Goal: Obtain resource: Obtain resource

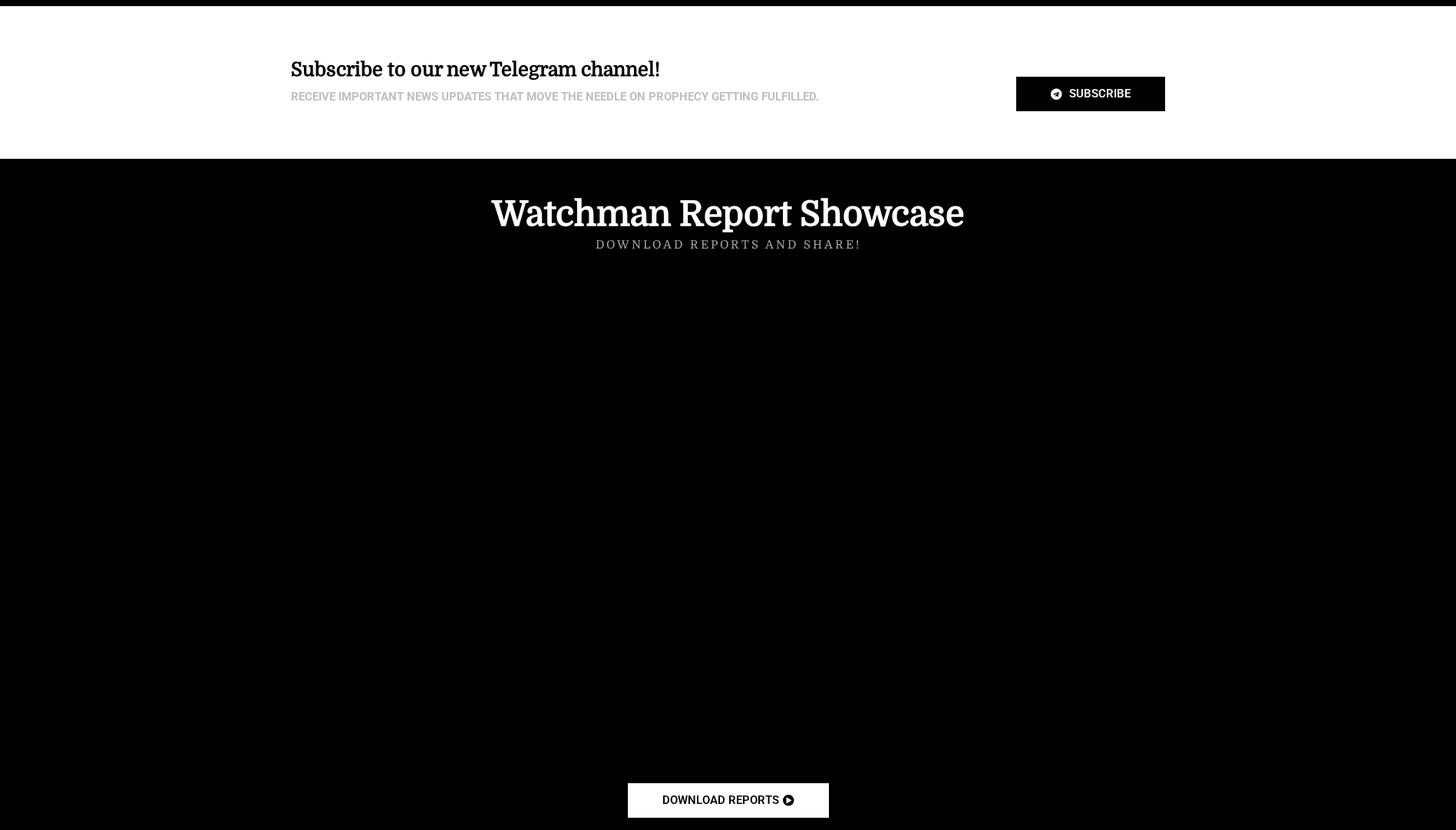
scroll to position [4327, 0]
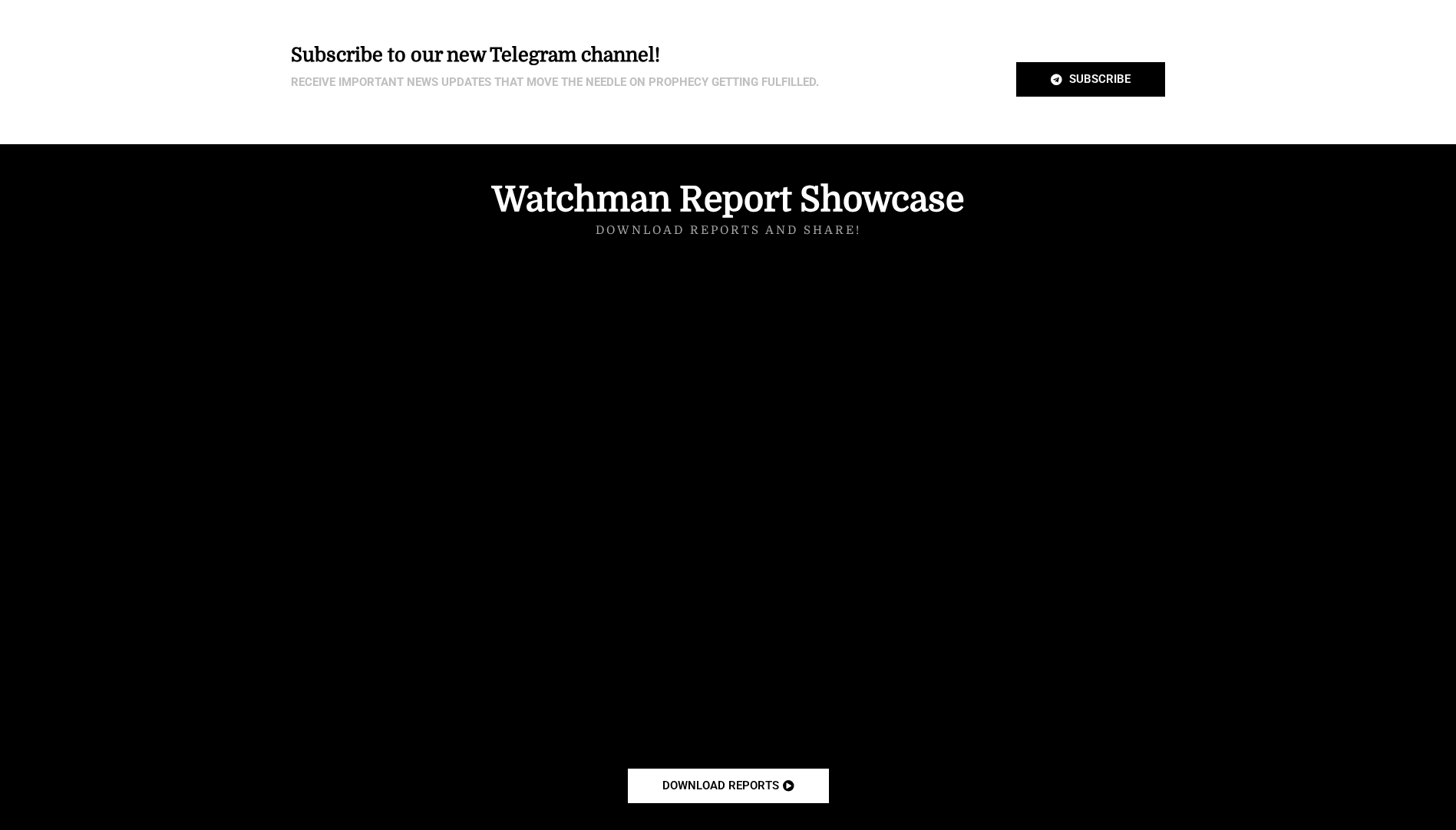
click at [1248, 260] on div at bounding box center [728, 493] width 1456 height 696
click at [1241, 343] on div at bounding box center [728, 493] width 1456 height 696
click at [1276, 273] on div at bounding box center [728, 493] width 1456 height 696
click at [1134, 183] on h4 "Watchman Report Showcase" at bounding box center [728, 200] width 875 height 35
click at [1092, 769] on div "download reports" at bounding box center [728, 786] width 875 height 35
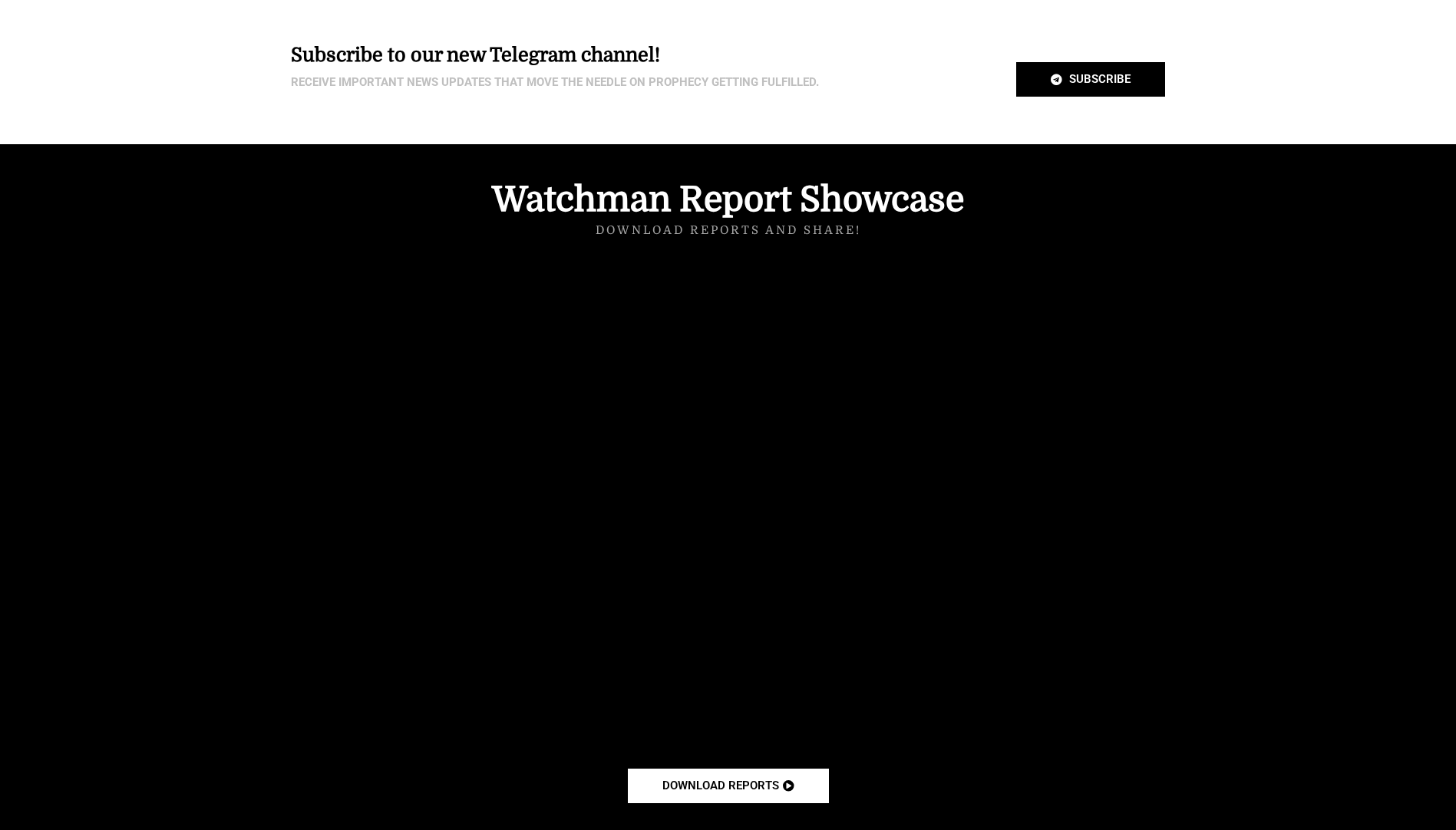
click at [1221, 591] on div at bounding box center [728, 493] width 1456 height 696
click at [1236, 570] on div at bounding box center [728, 493] width 1456 height 696
click at [1130, 749] on div at bounding box center [728, 758] width 875 height 20
click at [1214, 626] on div at bounding box center [728, 493] width 1456 height 696
